Goal: Transaction & Acquisition: Download file/media

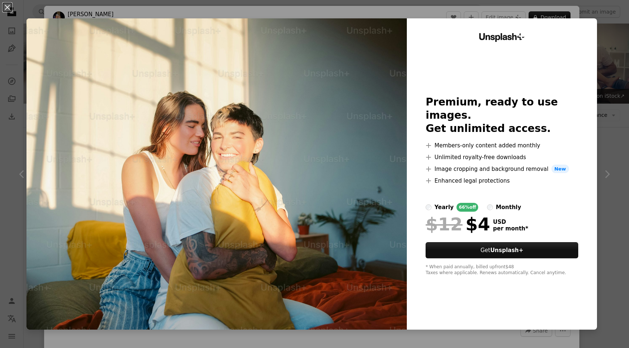
scroll to position [415, 0]
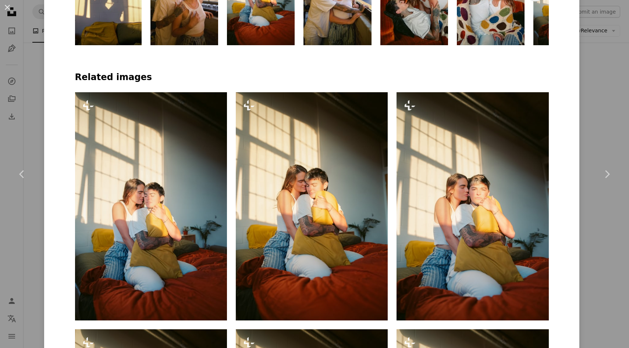
scroll to position [527, 0]
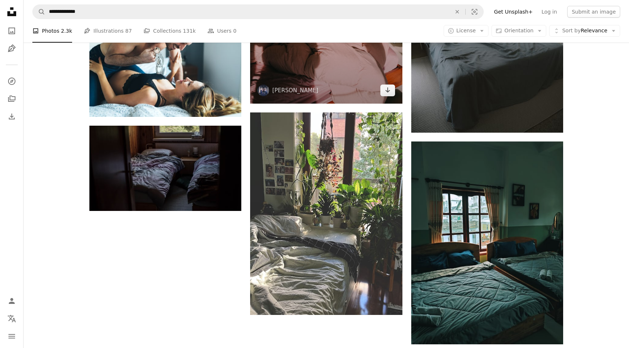
scroll to position [1003, 0]
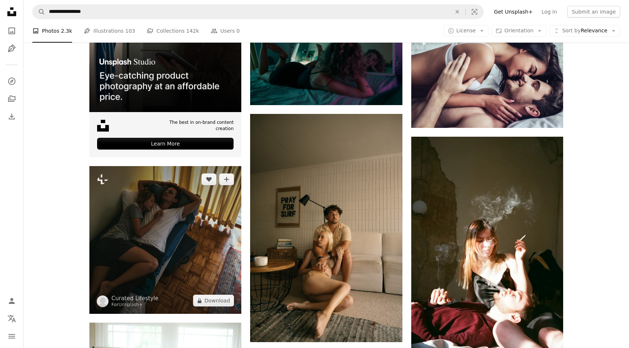
scroll to position [1894, 0]
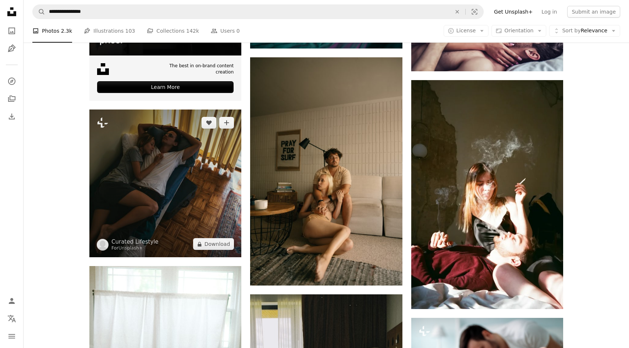
click at [192, 229] on img at bounding box center [165, 184] width 152 height 148
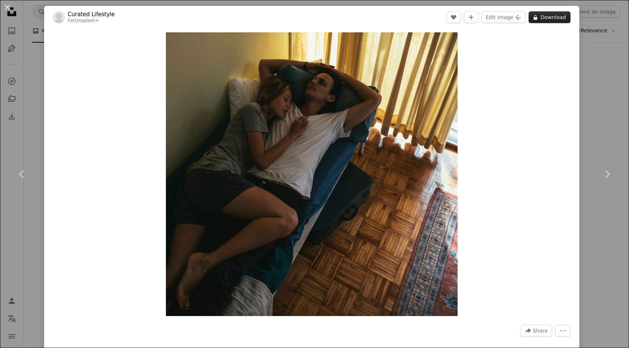
click at [549, 18] on button "A lock Download" at bounding box center [550, 17] width 42 height 12
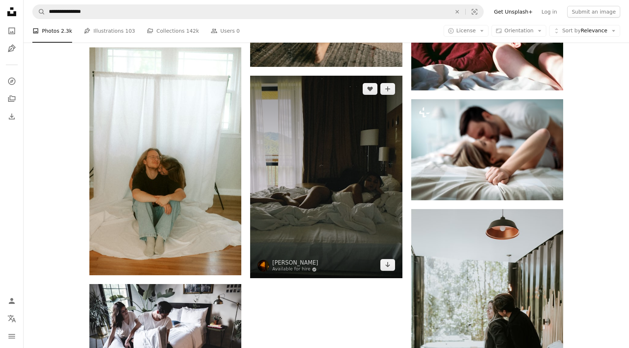
scroll to position [2115, 0]
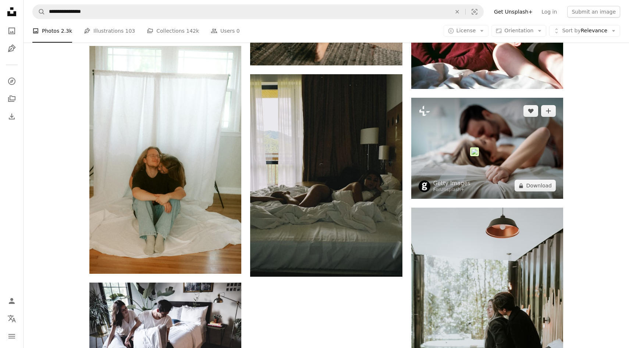
click at [476, 146] on img at bounding box center [487, 148] width 152 height 101
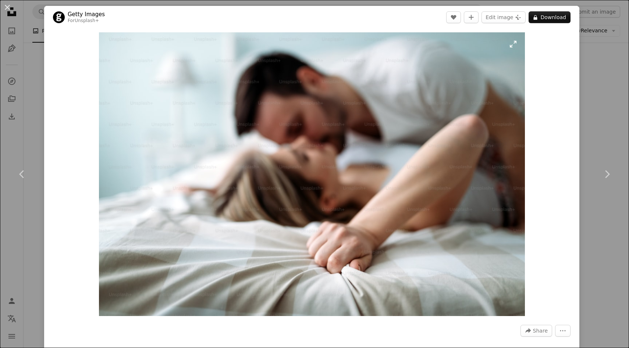
click at [424, 193] on img "Zoom in on this image" at bounding box center [312, 174] width 426 height 284
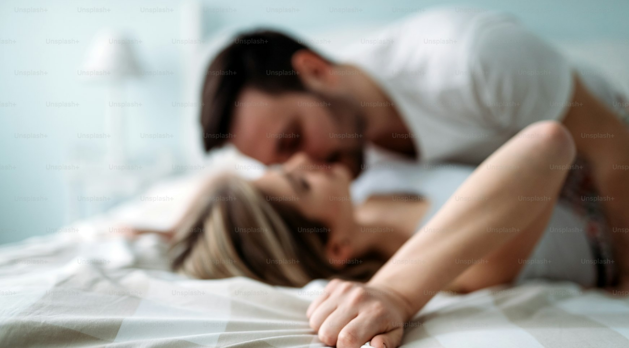
scroll to position [36, 0]
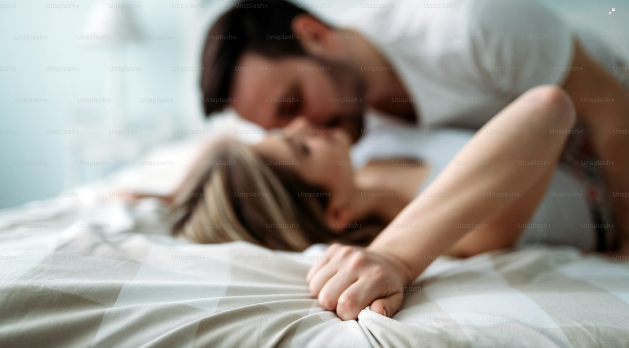
click at [403, 196] on img "Zoom out on this image" at bounding box center [315, 174] width 630 height 420
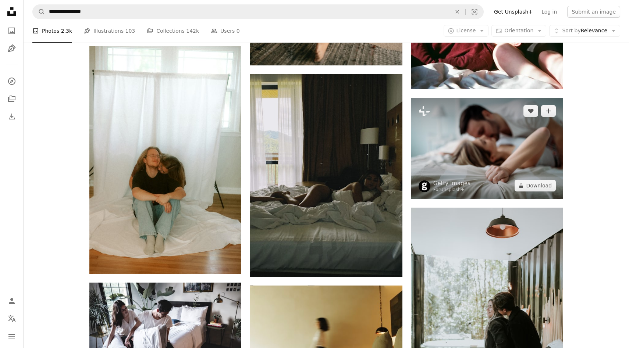
click at [496, 161] on img at bounding box center [487, 148] width 152 height 101
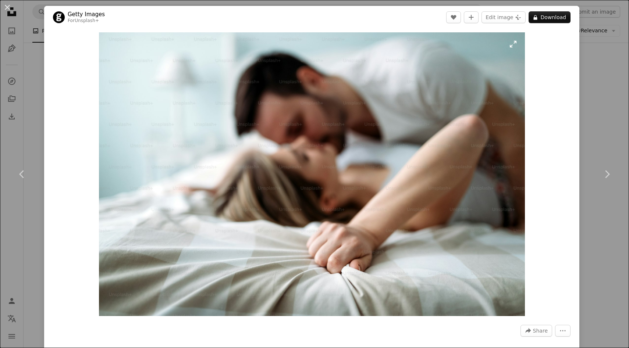
click at [296, 116] on img "Zoom in on this image" at bounding box center [312, 174] width 426 height 284
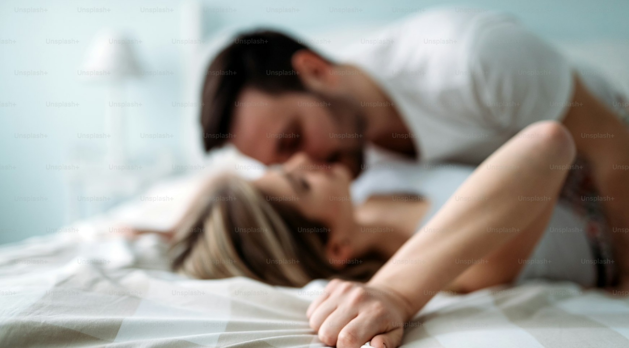
scroll to position [36, 0]
